Goal: Information Seeking & Learning: Learn about a topic

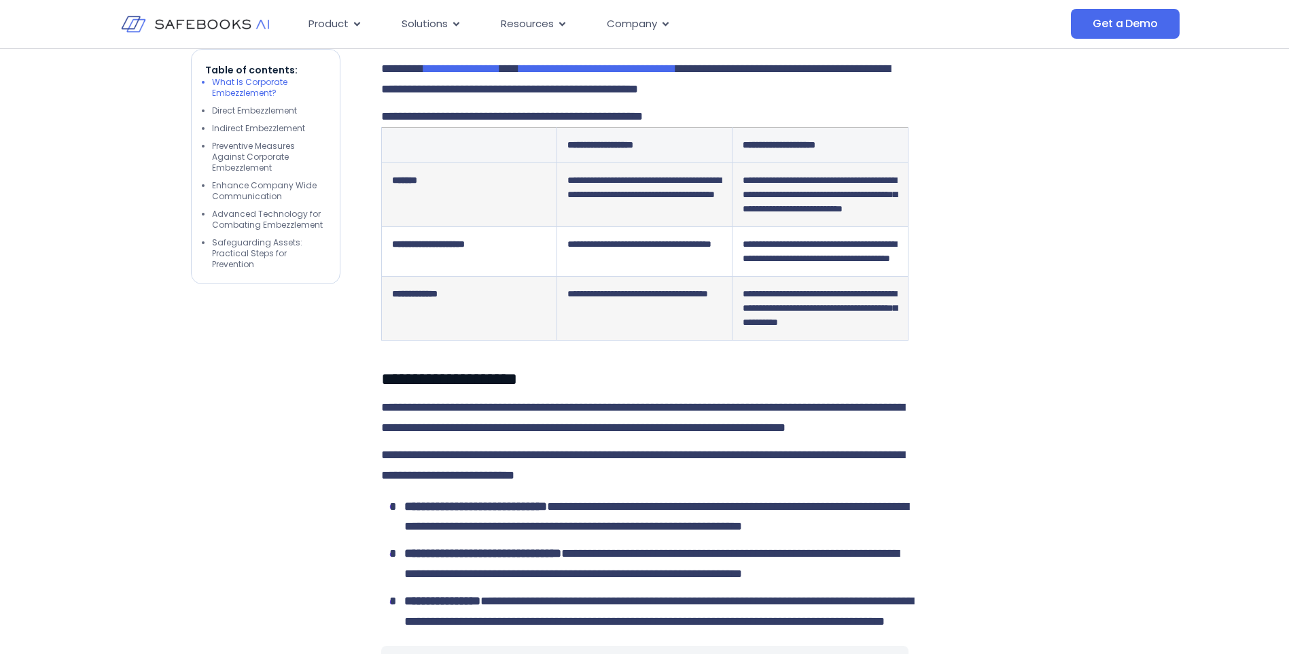
scroll to position [1291, 0]
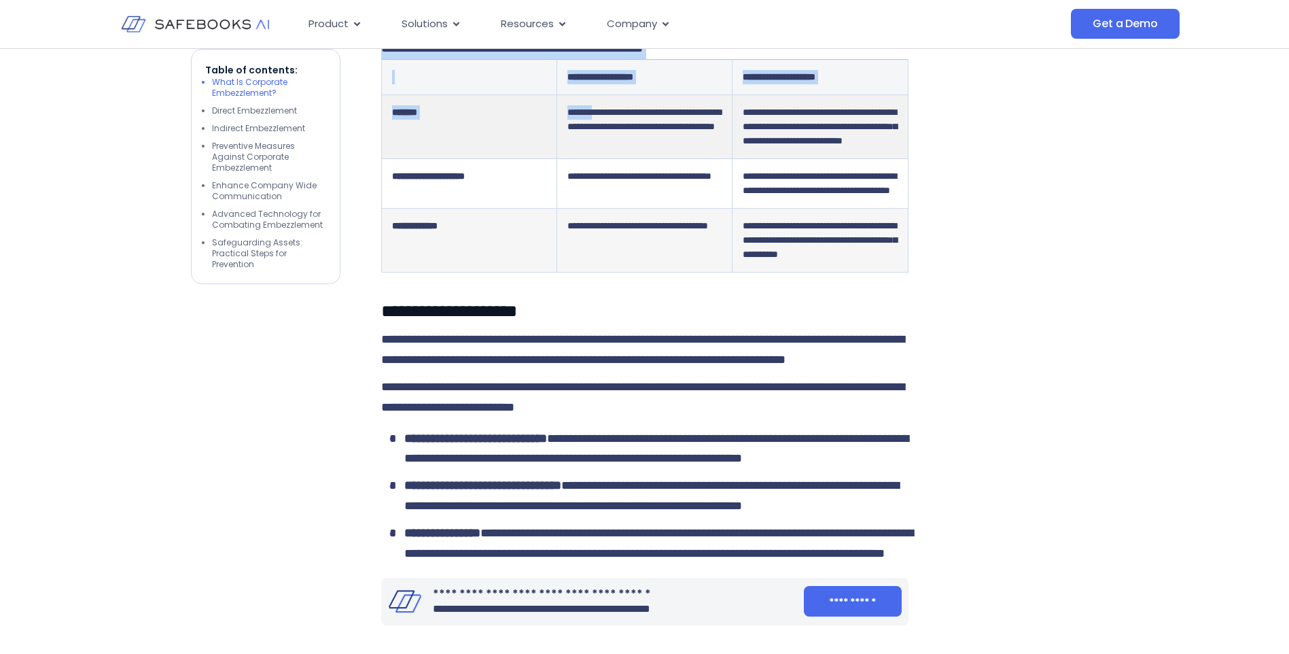
drag, startPoint x: 376, startPoint y: 138, endPoint x: 598, endPoint y: 184, distance: 227.0
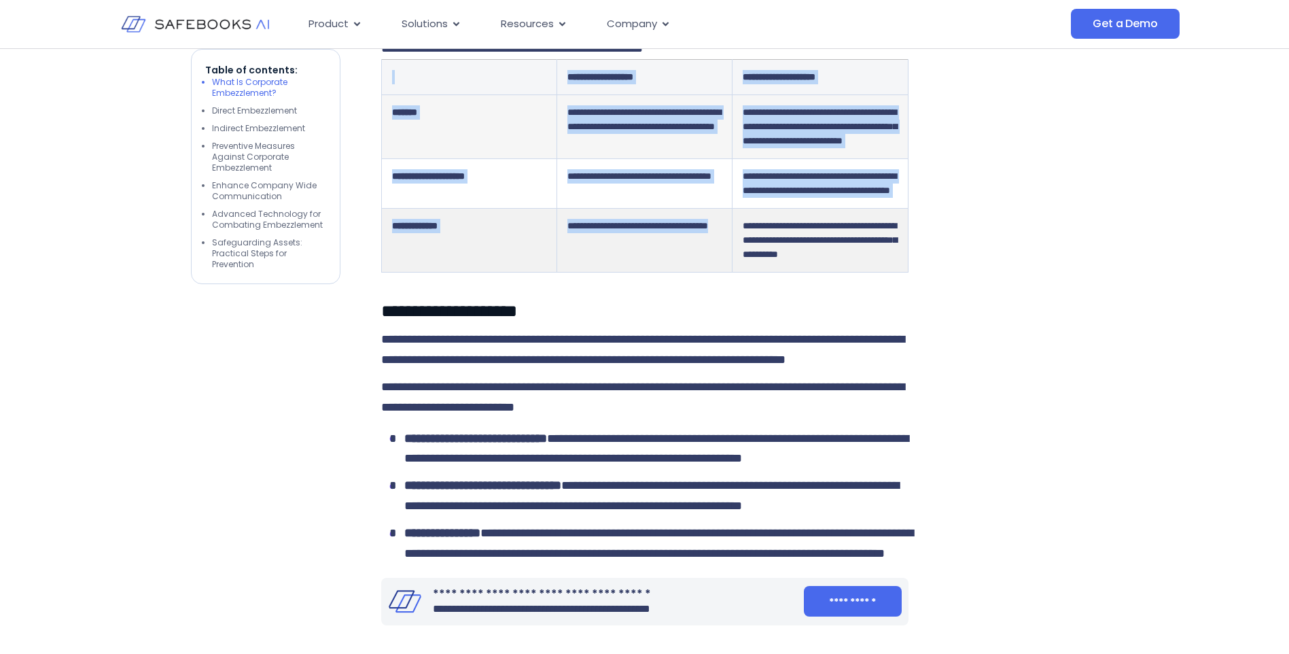
drag, startPoint x: 394, startPoint y: 166, endPoint x: 669, endPoint y: 375, distance: 345.8
click at [669, 273] on table "**********" at bounding box center [644, 165] width 527 height 213
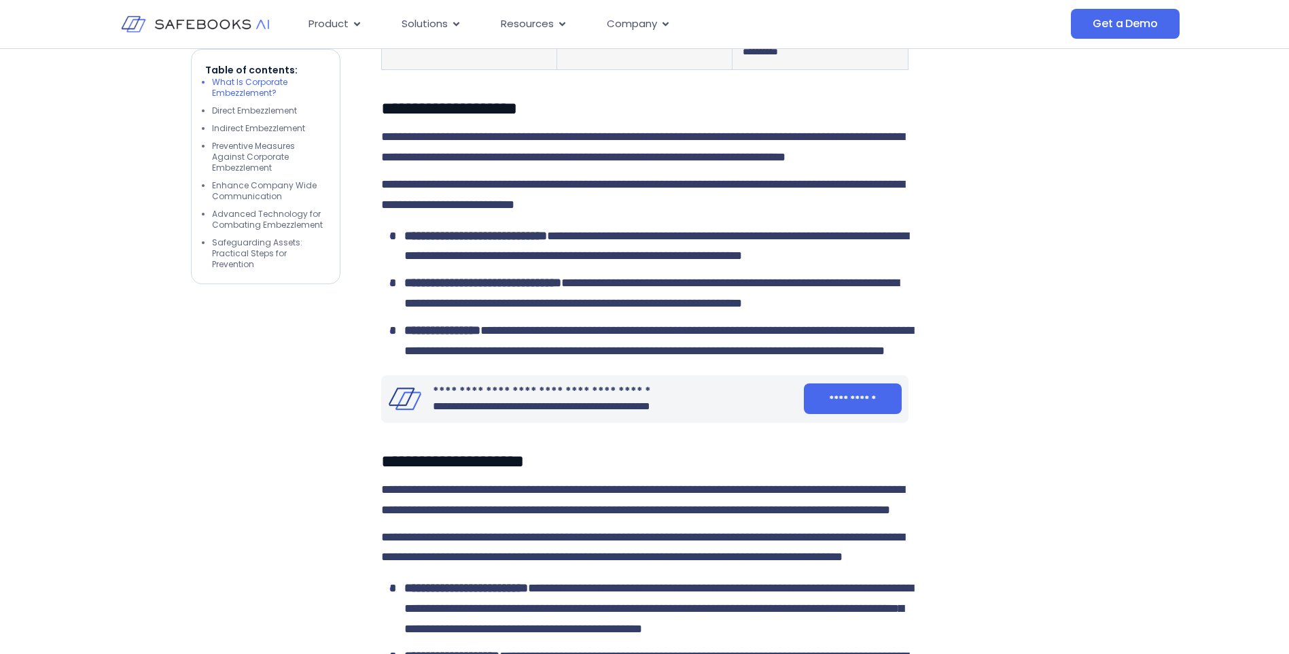
scroll to position [1495, 0]
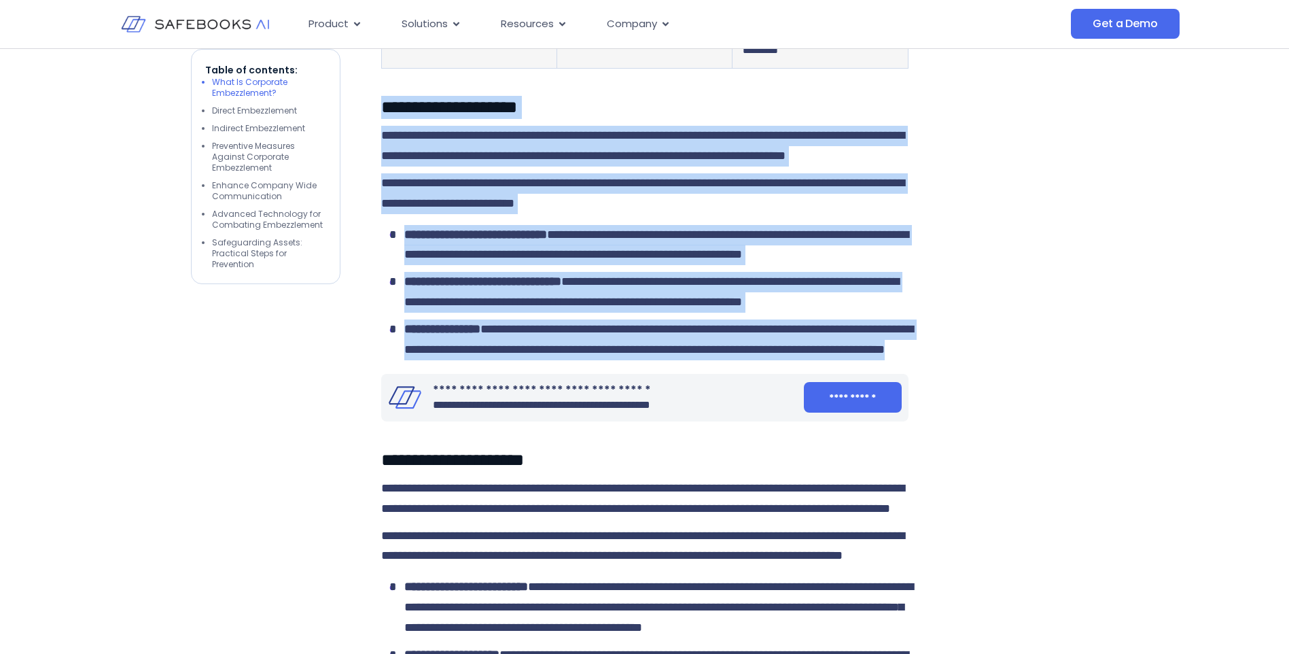
drag, startPoint x: 381, startPoint y: 234, endPoint x: 894, endPoint y: 553, distance: 603.5
